Goal: Transaction & Acquisition: Purchase product/service

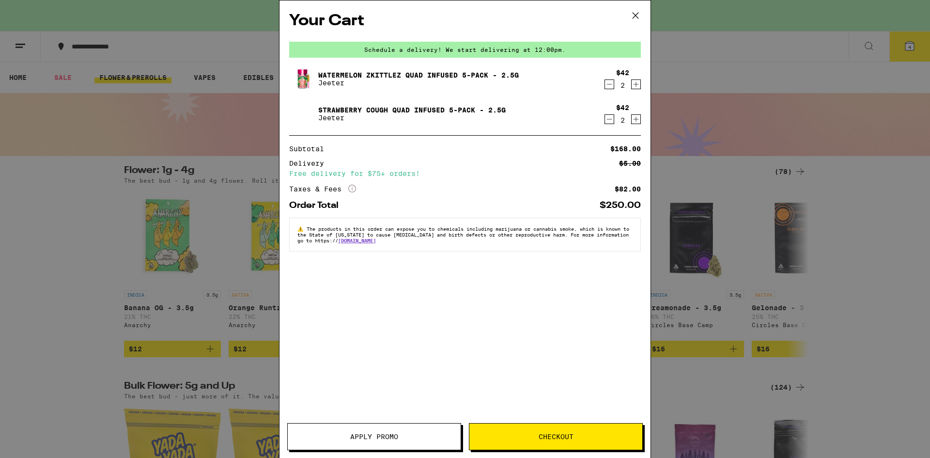
click at [399, 434] on span "Apply Promo" at bounding box center [374, 436] width 173 height 7
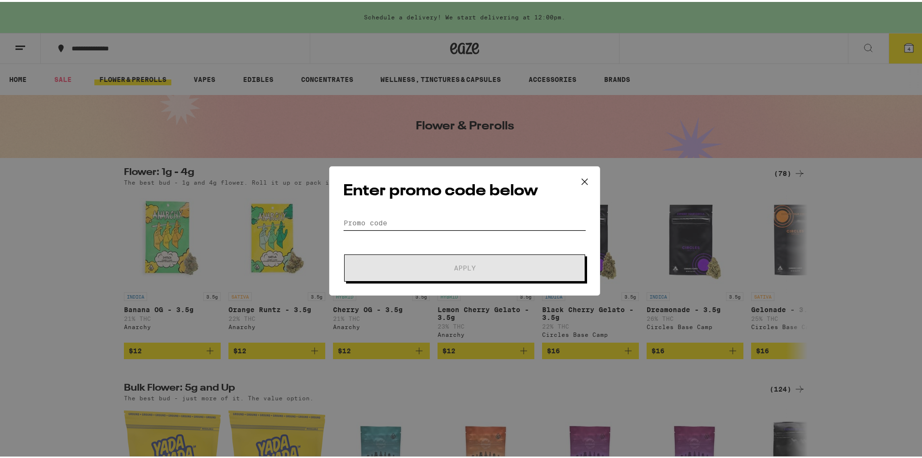
click at [403, 218] on input "Promo Code" at bounding box center [464, 221] width 243 height 15
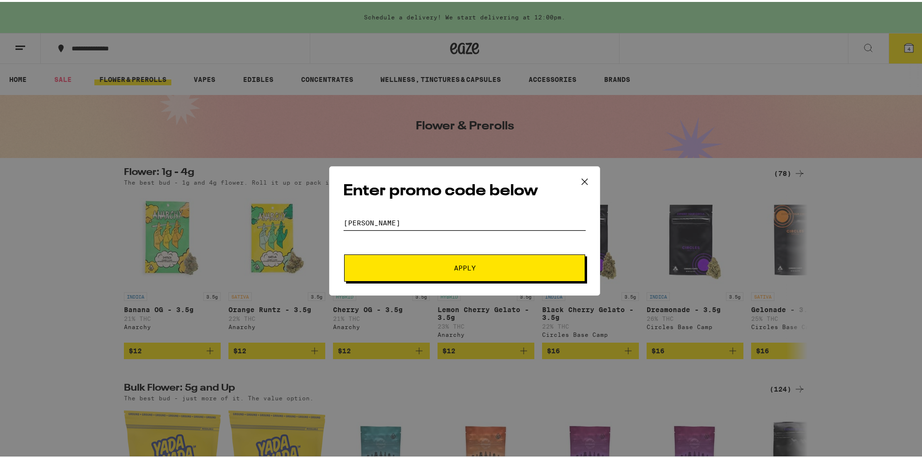
type input "[PERSON_NAME]"
click at [446, 271] on button "Apply" at bounding box center [464, 265] width 241 height 27
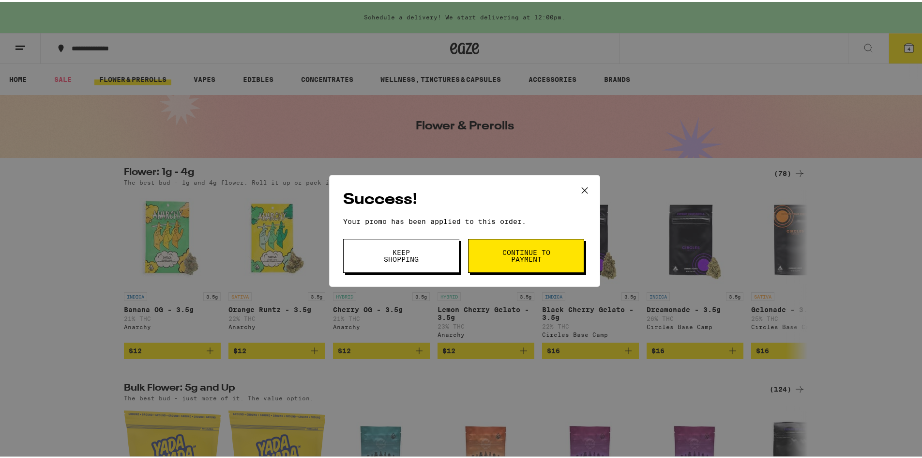
click at [520, 258] on span "Continue to payment" at bounding box center [526, 254] width 49 height 14
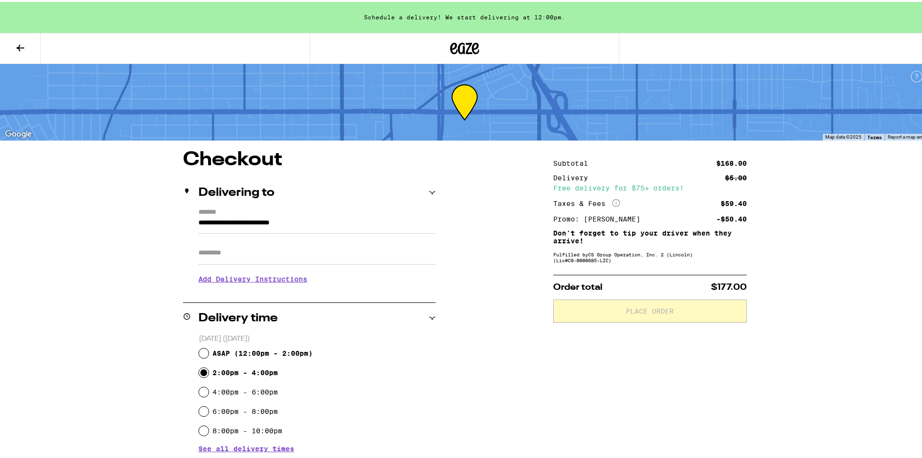
click at [200, 372] on input "2:00pm - 4:00pm" at bounding box center [204, 371] width 10 height 10
radio input "true"
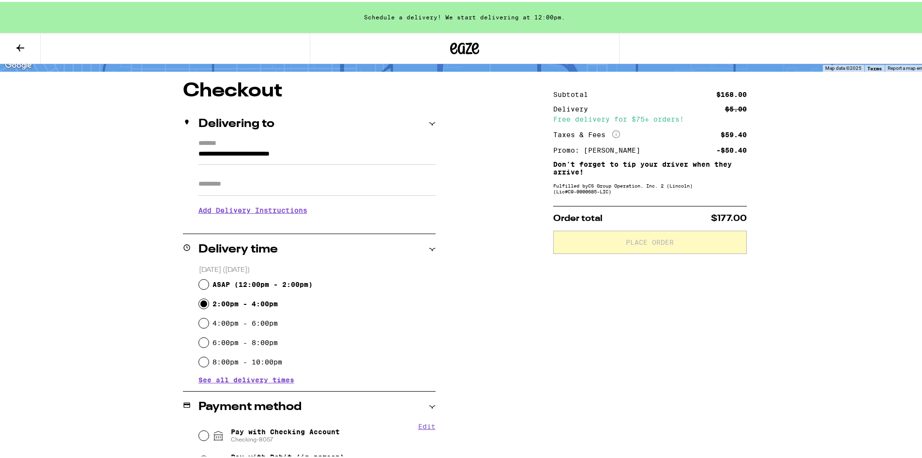
scroll to position [194, 0]
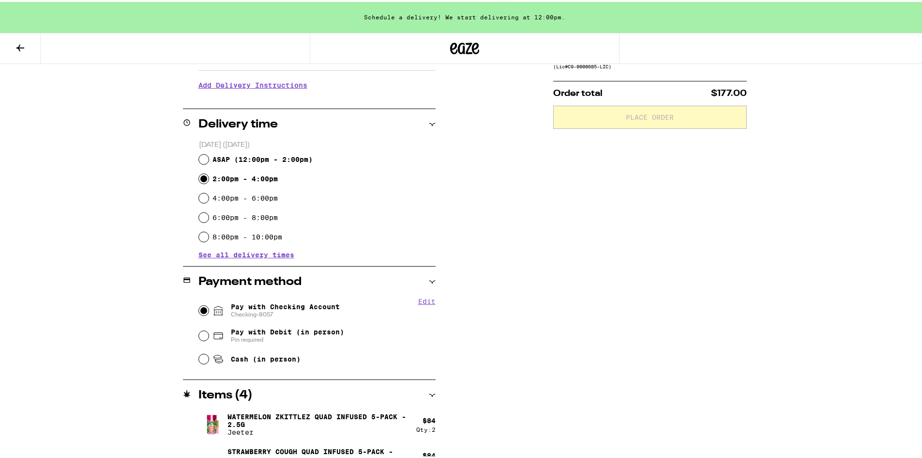
click at [202, 309] on input "Pay with Checking Account Checking-8057" at bounding box center [204, 309] width 10 height 10
radio input "true"
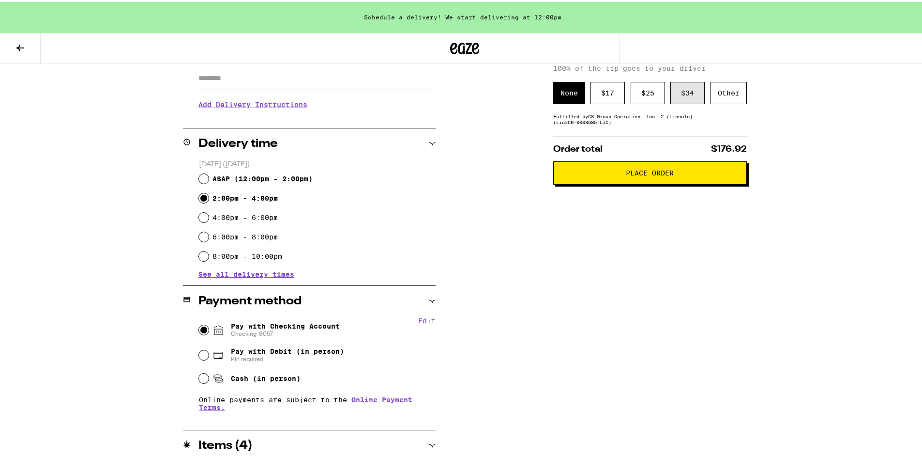
scroll to position [4, 0]
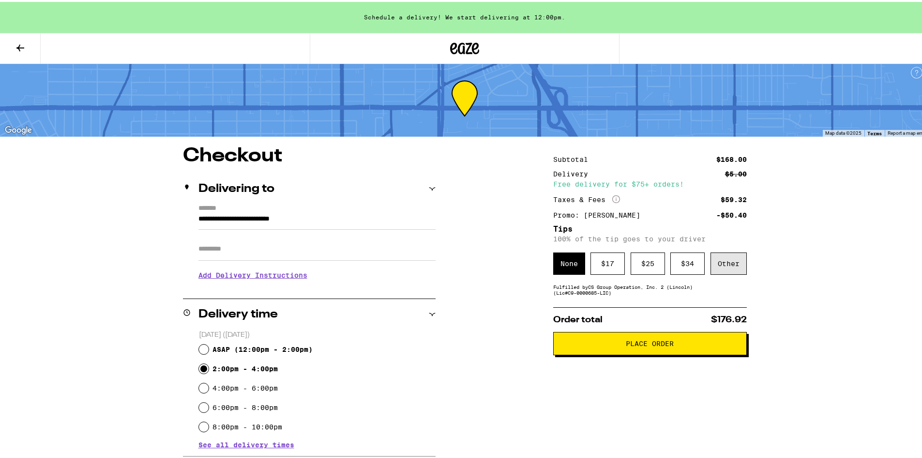
click at [736, 266] on div "Other" at bounding box center [729, 261] width 36 height 22
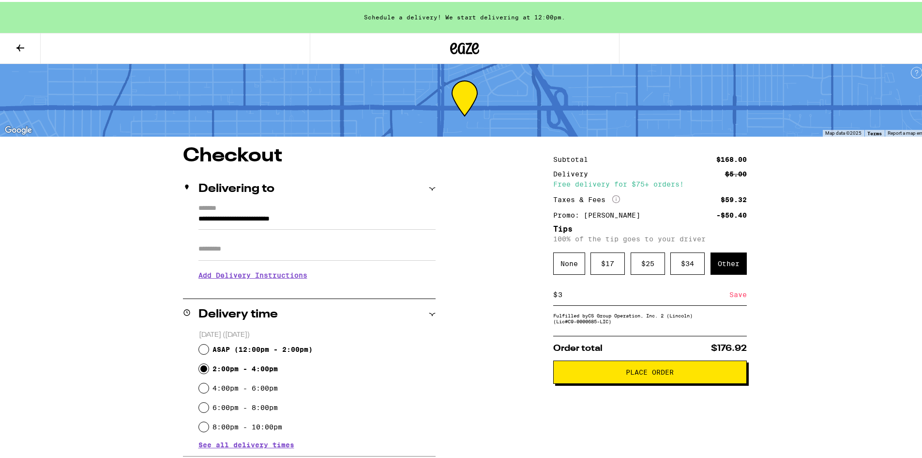
type input "3"
click at [664, 373] on span "Place Order" at bounding box center [650, 370] width 48 height 7
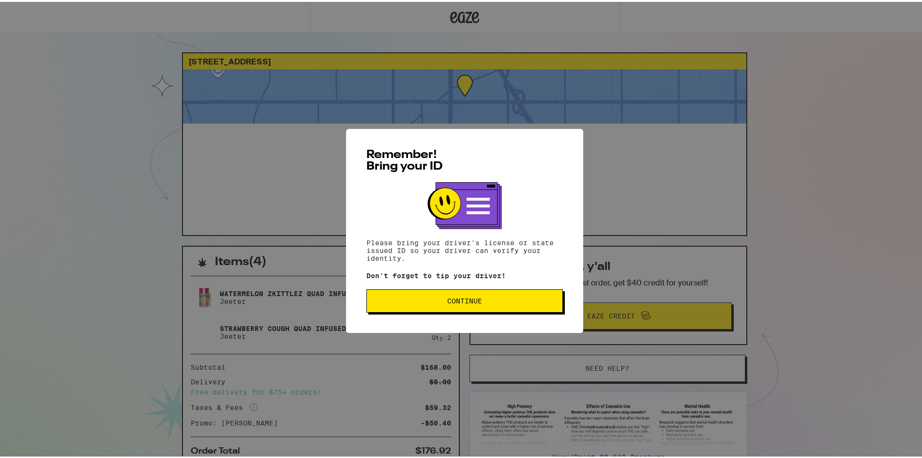
click at [492, 307] on button "Continue" at bounding box center [465, 298] width 197 height 23
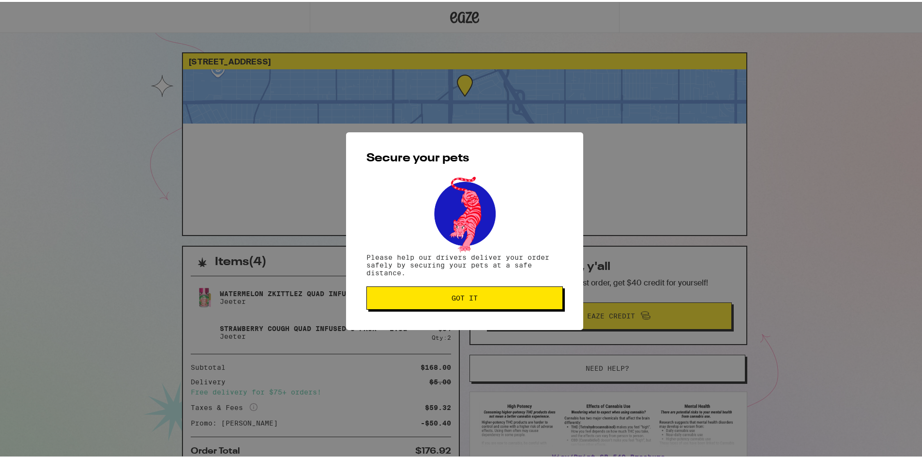
click at [492, 307] on button "Got it" at bounding box center [465, 295] width 197 height 23
